Goal: Navigation & Orientation: Find specific page/section

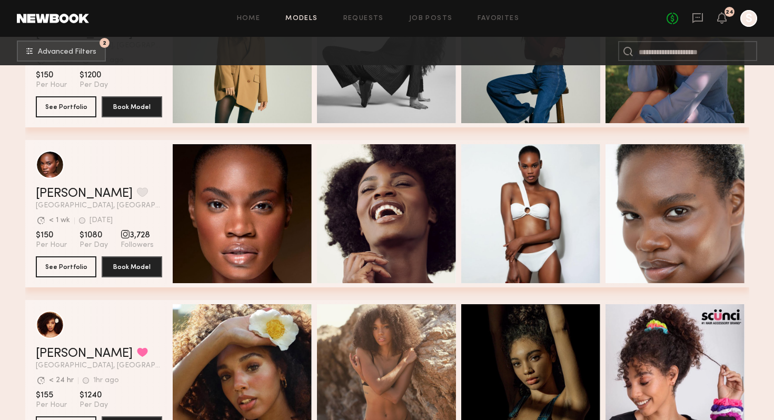
scroll to position [6192, 0]
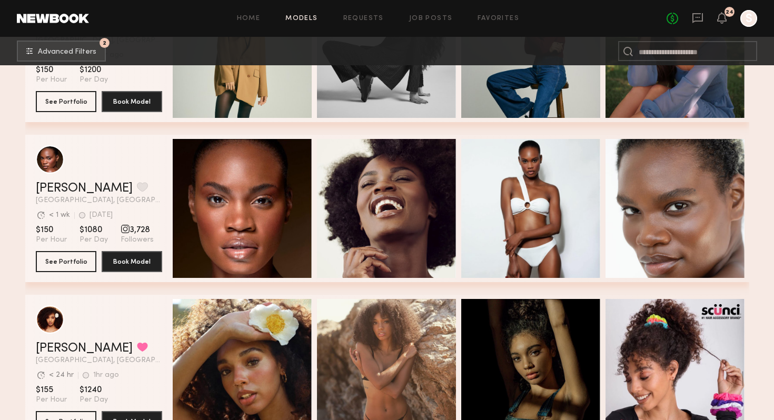
click at [745, 20] on div at bounding box center [748, 18] width 17 height 17
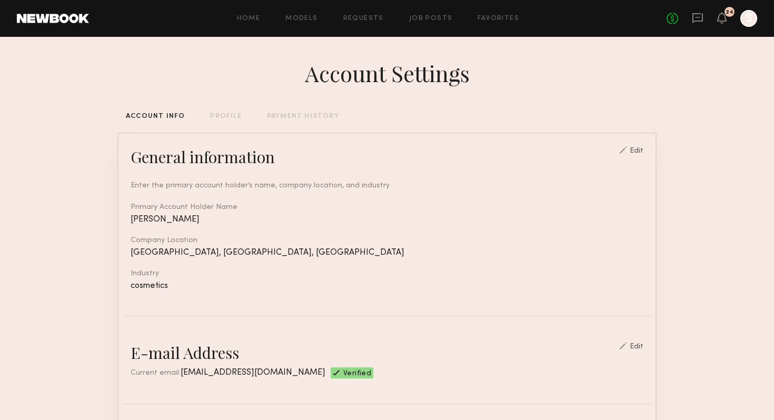
click at [754, 12] on icon "S" at bounding box center [748, 18] width 17 height 17
click at [749, 17] on div at bounding box center [748, 18] width 17 height 17
click at [497, 14] on div "Home Models Requests Job Posts Favorites Sign Out No fees up to $5,000 24 S" at bounding box center [423, 18] width 668 height 17
click at [497, 19] on link "Favorites" at bounding box center [498, 18] width 42 height 7
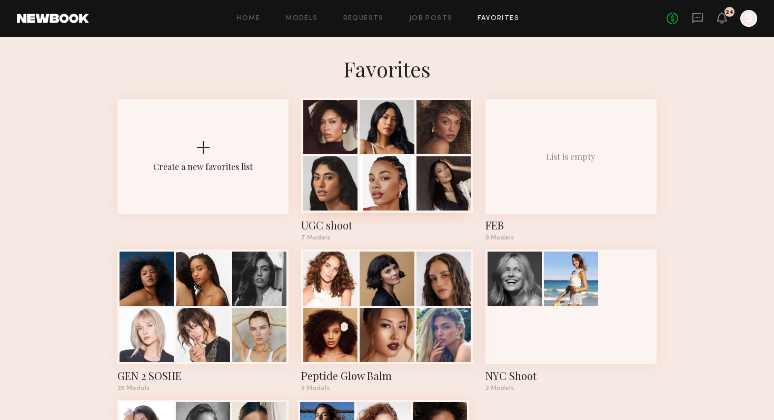
click at [413, 162] on div at bounding box center [387, 183] width 54 height 54
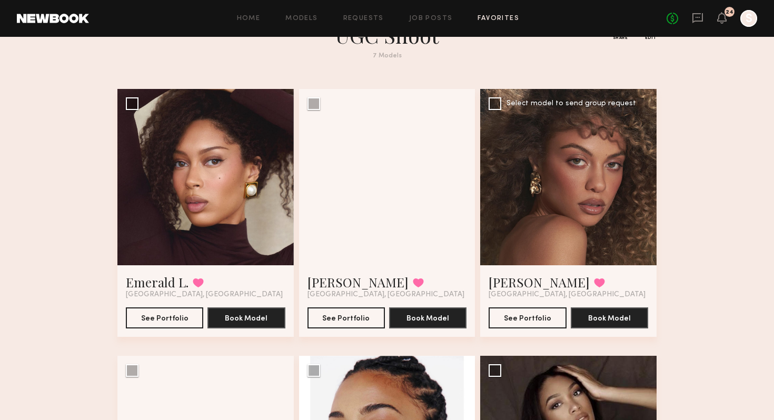
scroll to position [33, 0]
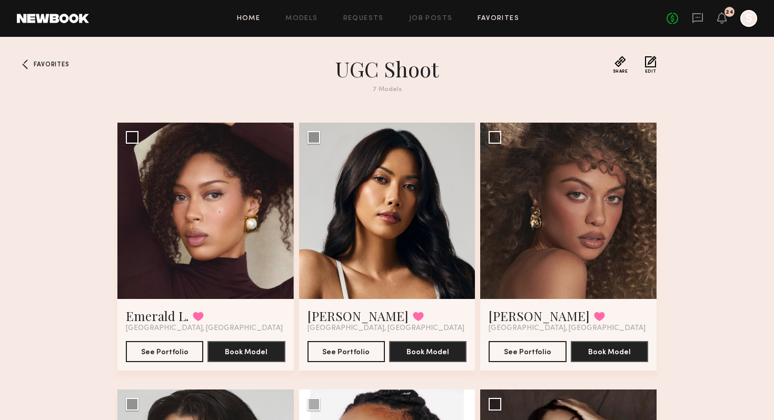
click at [260, 18] on link "Home" at bounding box center [249, 18] width 24 height 7
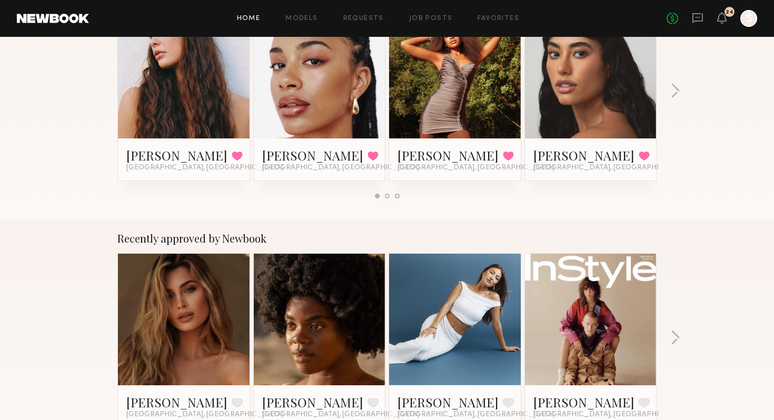
scroll to position [234, 0]
